Goal: Task Accomplishment & Management: Manage account settings

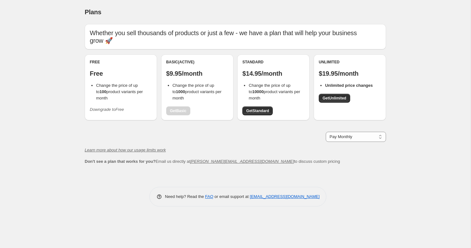
click at [110, 108] on icon "Downgrade to Free" at bounding box center [107, 109] width 34 height 5
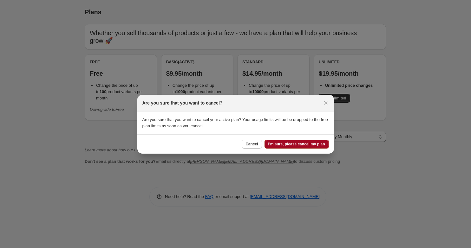
click at [282, 142] on span "I'm sure, please cancel my plan" at bounding box center [296, 144] width 57 height 5
